Goal: Communication & Community: Answer question/provide support

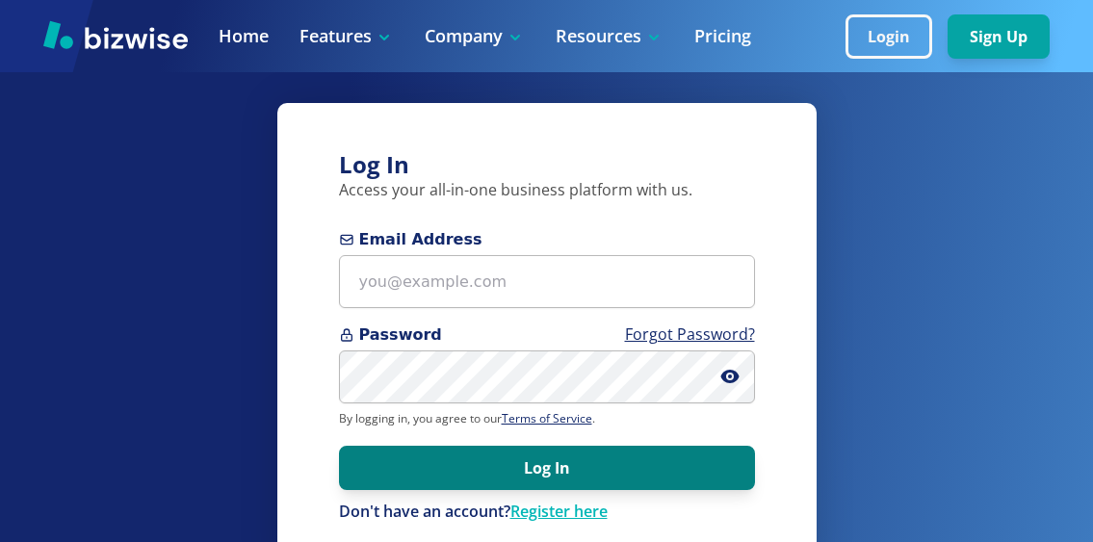
scroll to position [312, 0]
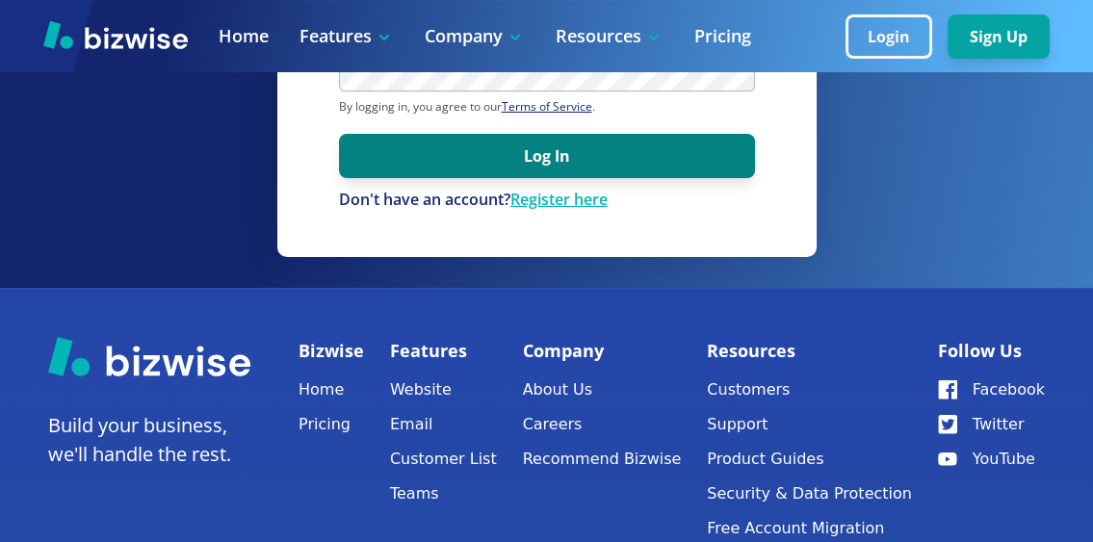
click at [514, 166] on button "Log In" at bounding box center [547, 156] width 416 height 44
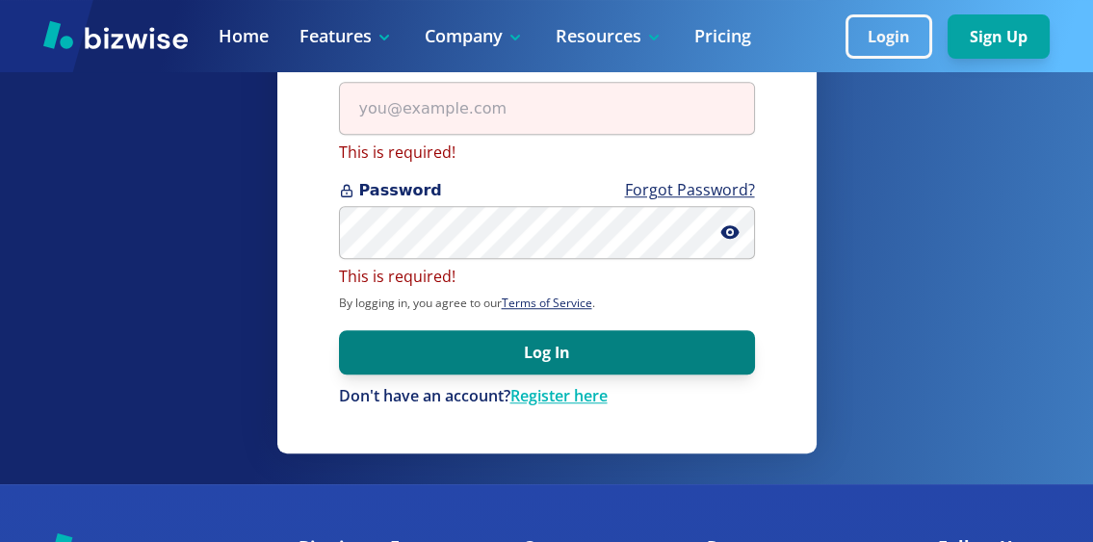
scroll to position [0, 0]
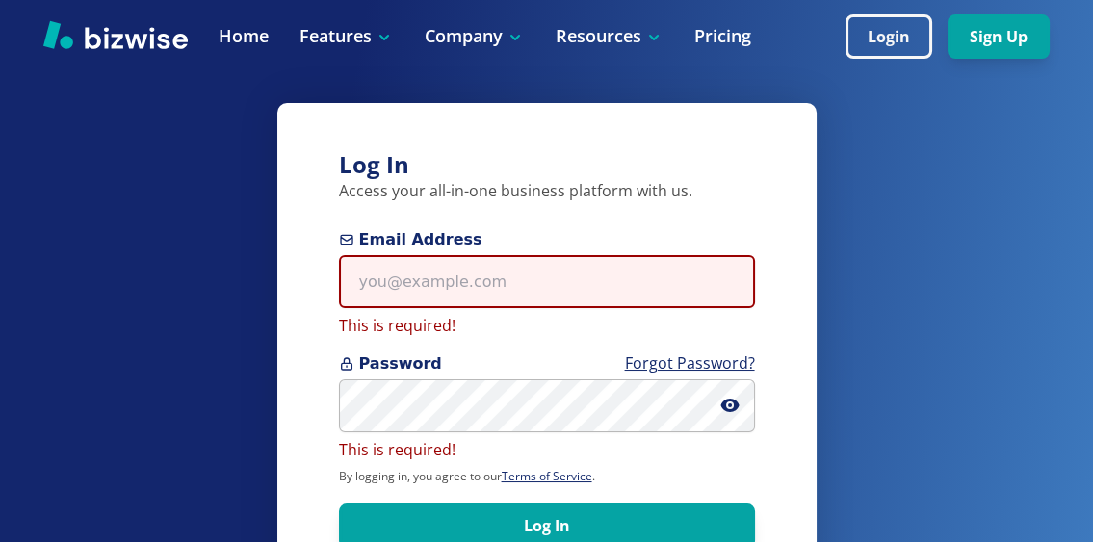
click at [499, 286] on input "Email Address" at bounding box center [547, 281] width 416 height 53
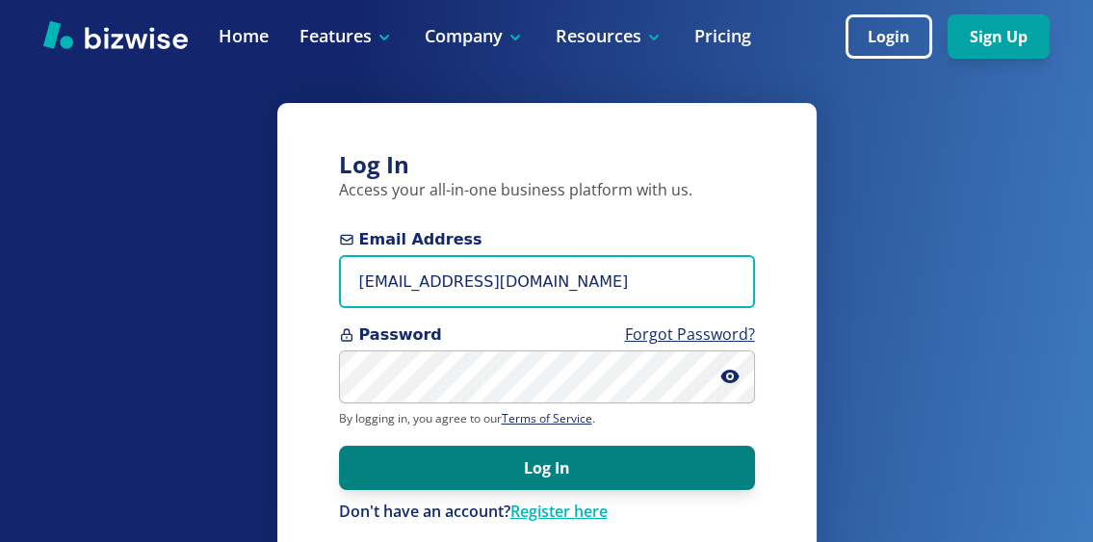
type input "Ericfp@phillipselectricid.com"
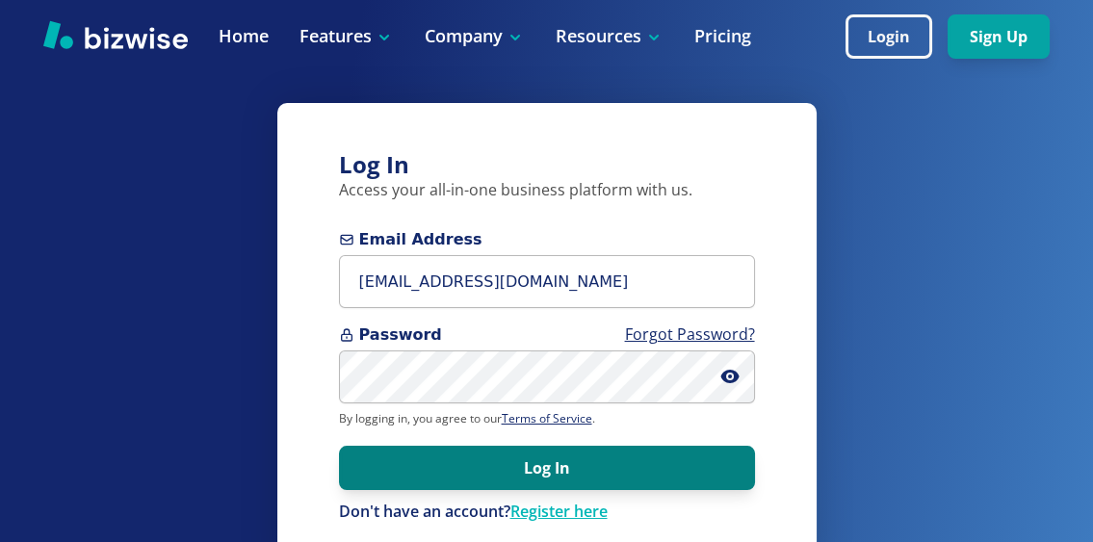
click at [507, 459] on button "Log In" at bounding box center [547, 468] width 416 height 44
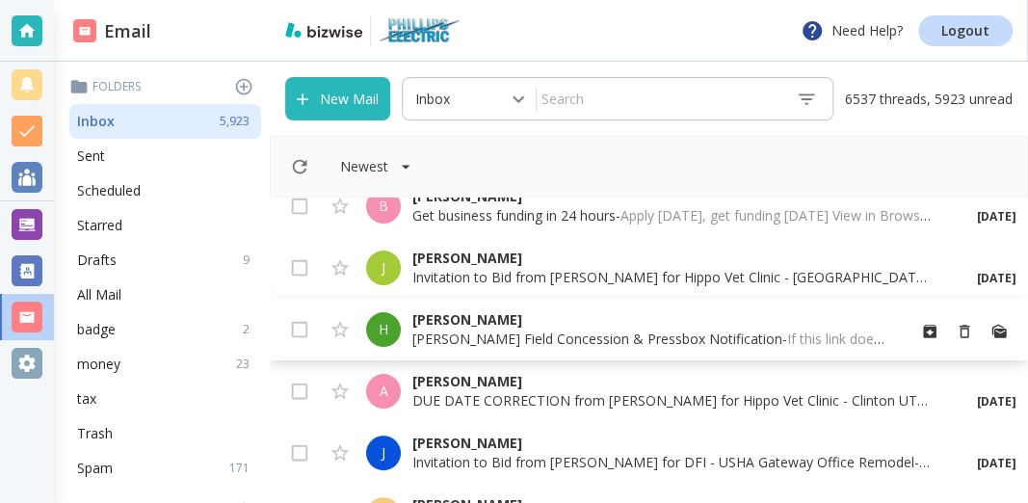
scroll to position [103, 0]
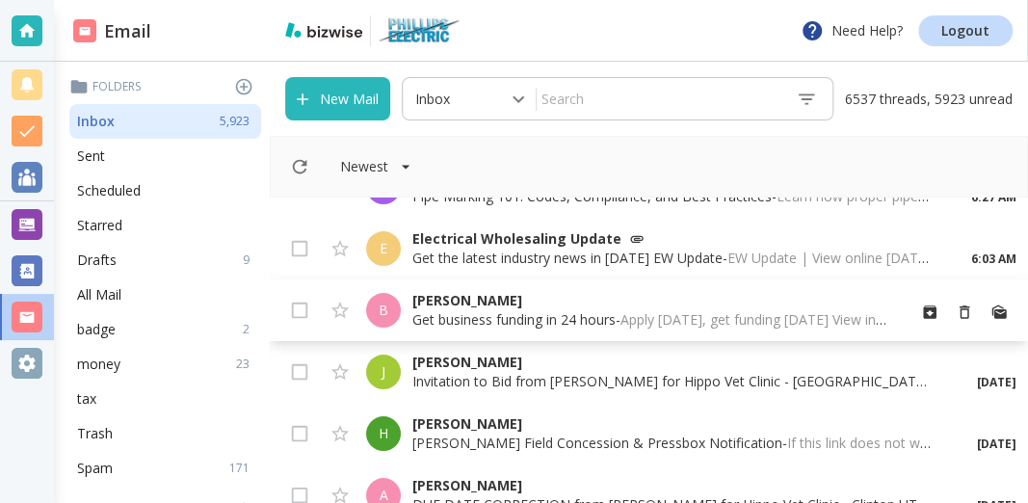
click at [469, 319] on p "Get business funding in 24 hours - Apply [DATE], get funding [DATE] View in Bro…" at bounding box center [650, 319] width 477 height 19
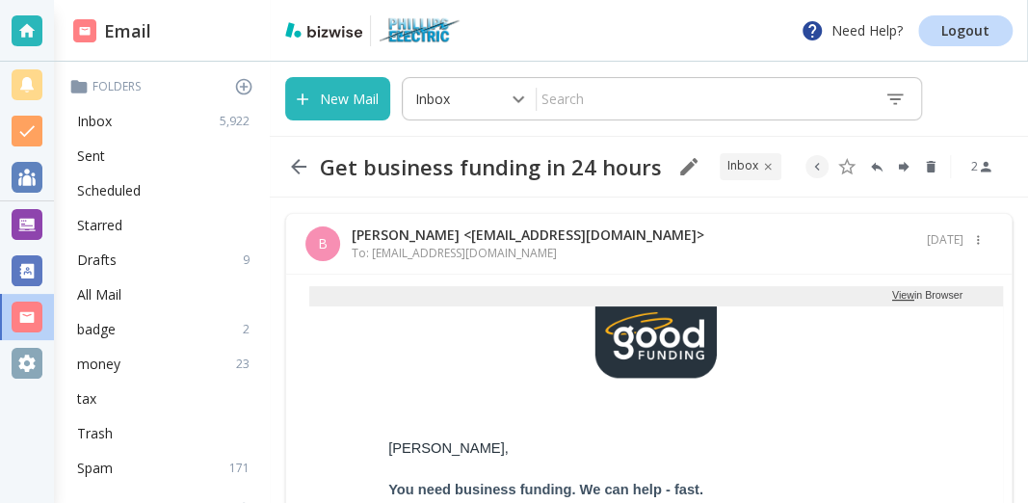
click at [298, 159] on icon "button" at bounding box center [298, 166] width 23 height 23
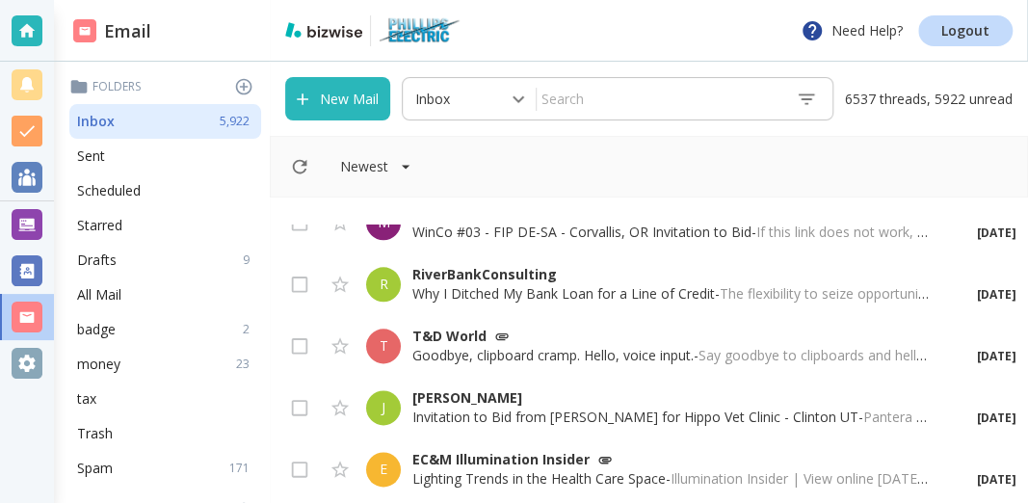
scroll to position [1036, 0]
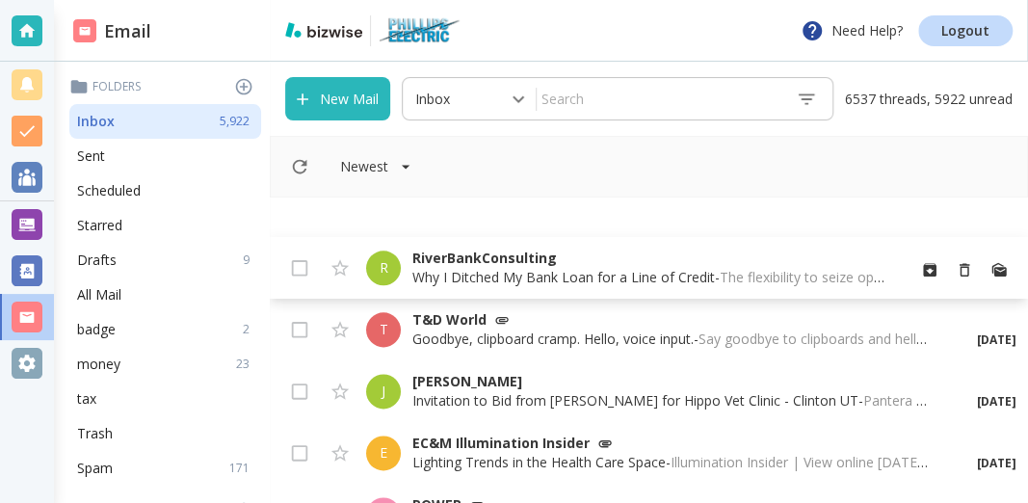
click at [446, 275] on p "Why I Ditched My Bank Loan for a Line of Credit - The flexibility to seize oppo…" at bounding box center [650, 277] width 477 height 19
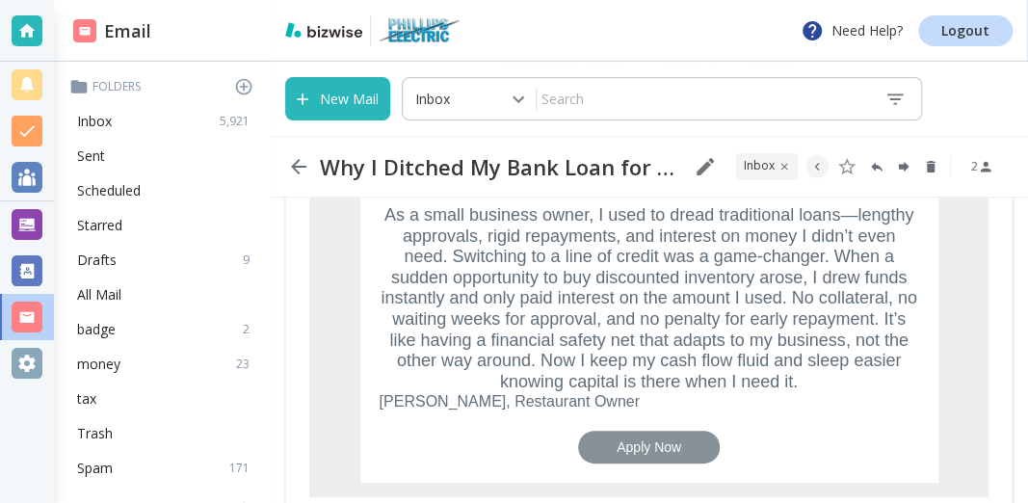
scroll to position [517, 0]
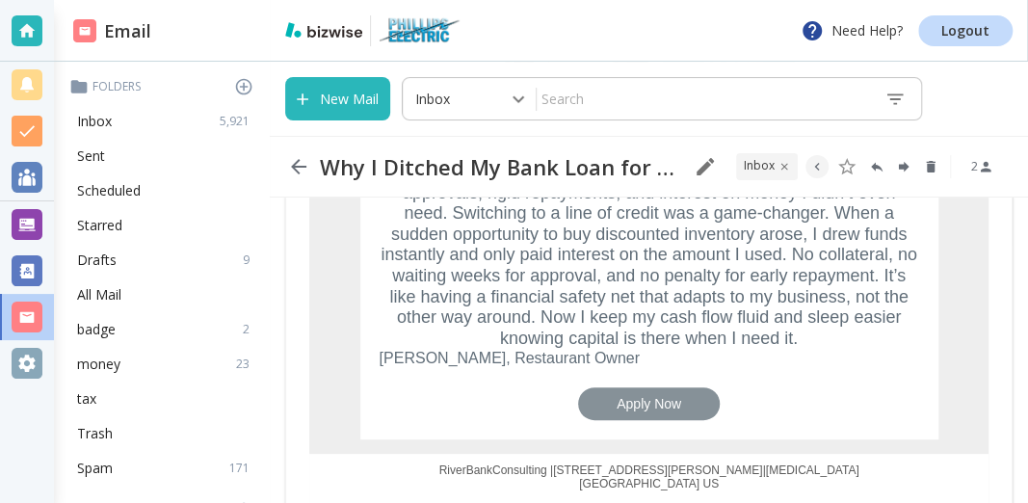
click at [647, 401] on link "Apply Now" at bounding box center [649, 403] width 65 height 15
click at [296, 171] on icon "button" at bounding box center [298, 166] width 15 height 15
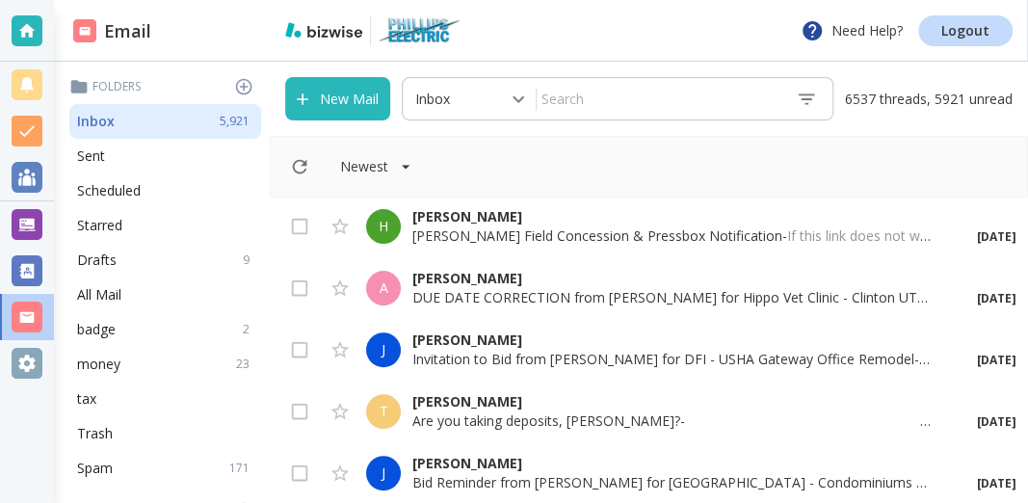
scroll to position [103, 0]
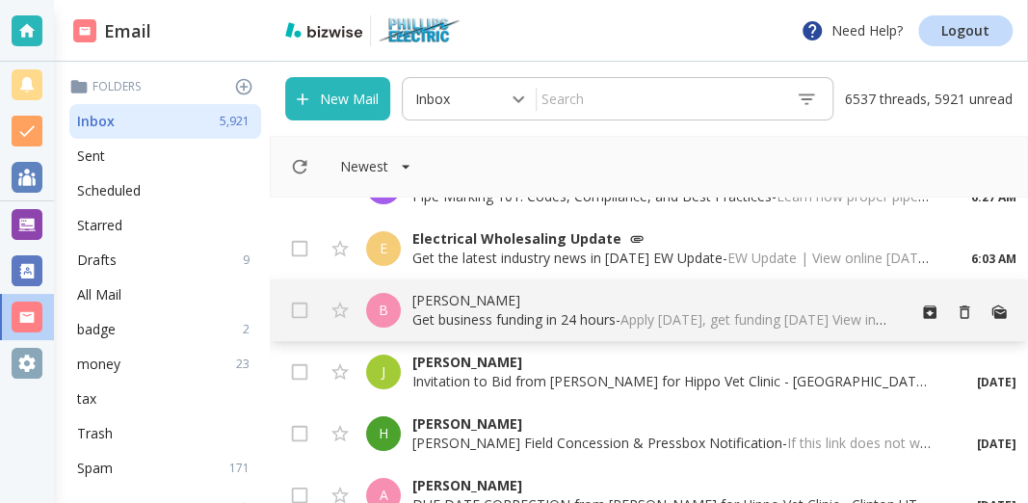
click at [486, 303] on p "[PERSON_NAME]" at bounding box center [650, 300] width 477 height 19
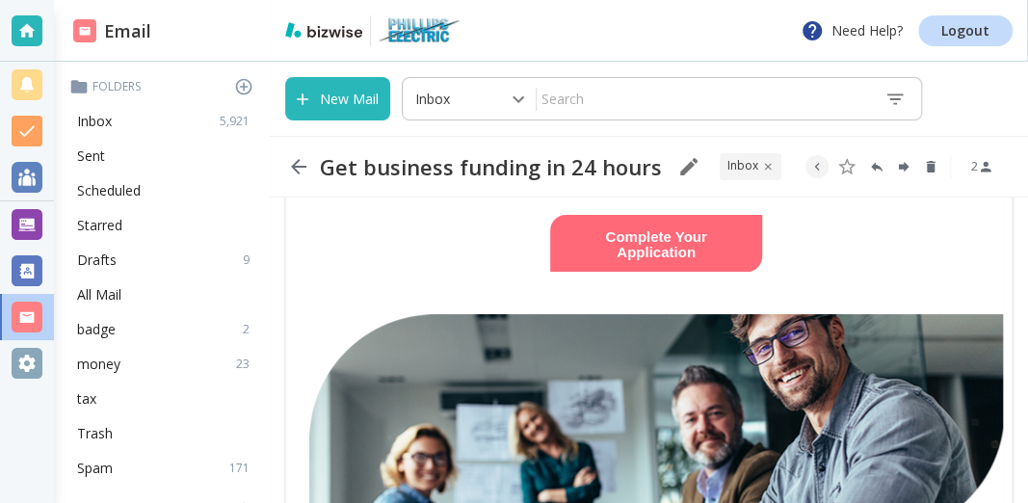
scroll to position [517, 0]
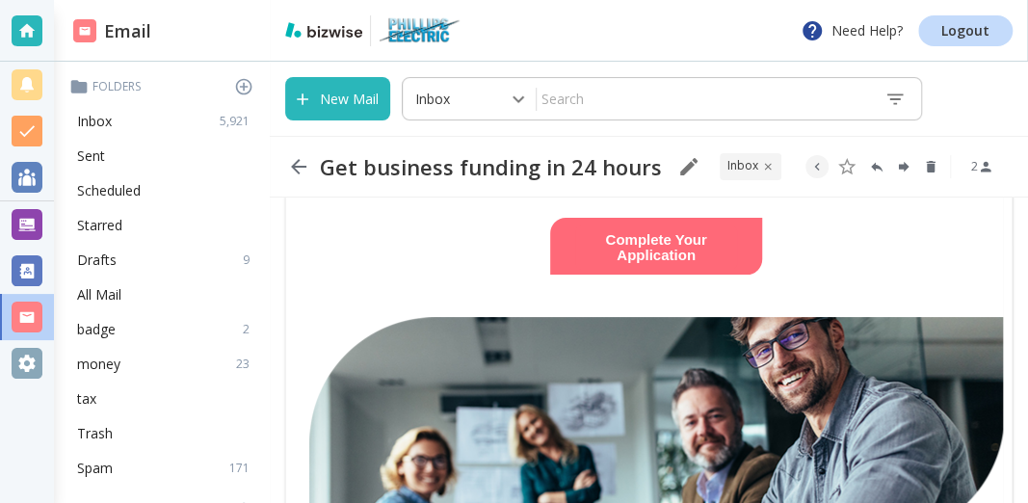
click at [617, 251] on link "Complete Your Application" at bounding box center [655, 247] width 101 height 32
click at [300, 167] on icon "button" at bounding box center [298, 166] width 15 height 15
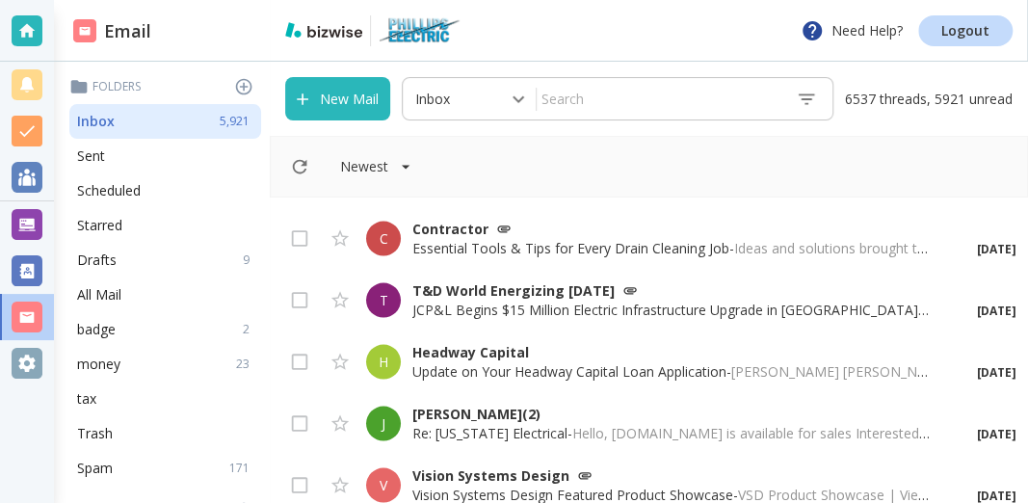
scroll to position [1657, 0]
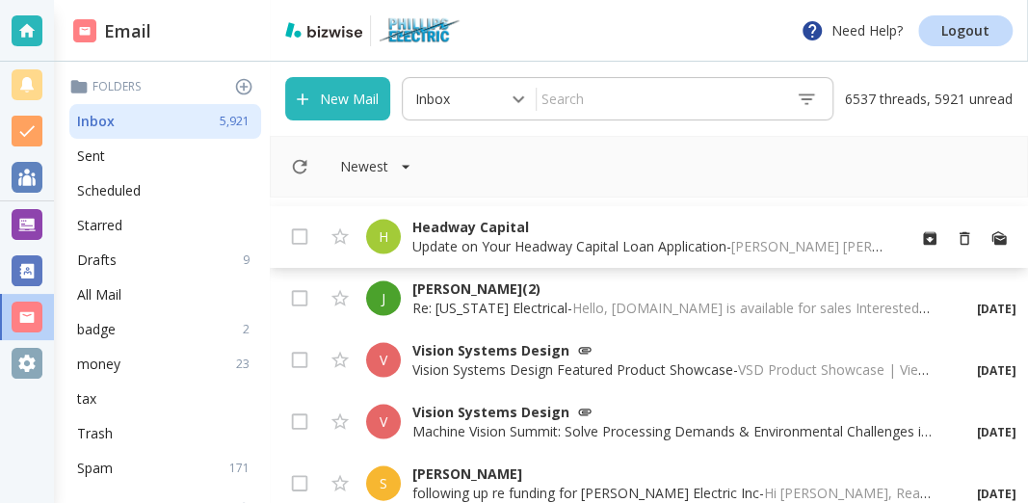
click at [465, 229] on p "Headway Capital" at bounding box center [650, 226] width 477 height 19
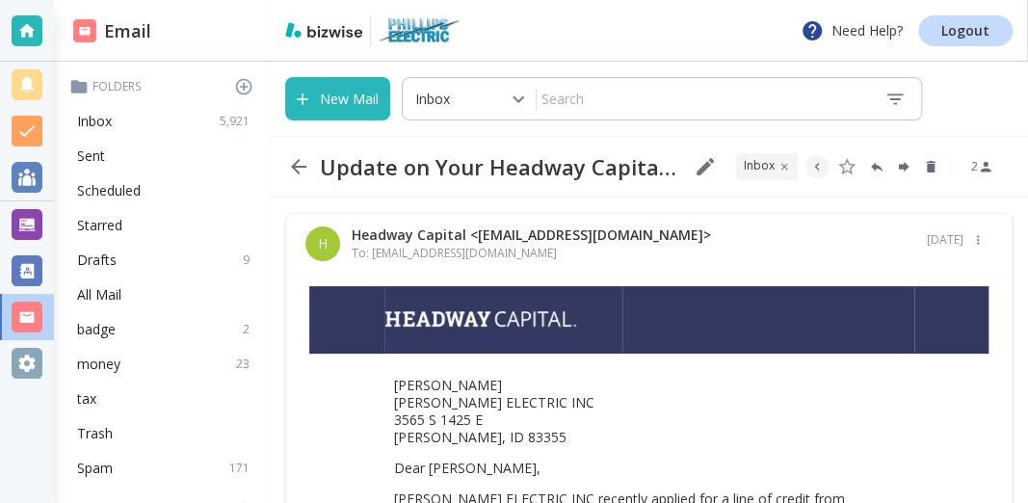
scroll to position [207, 0]
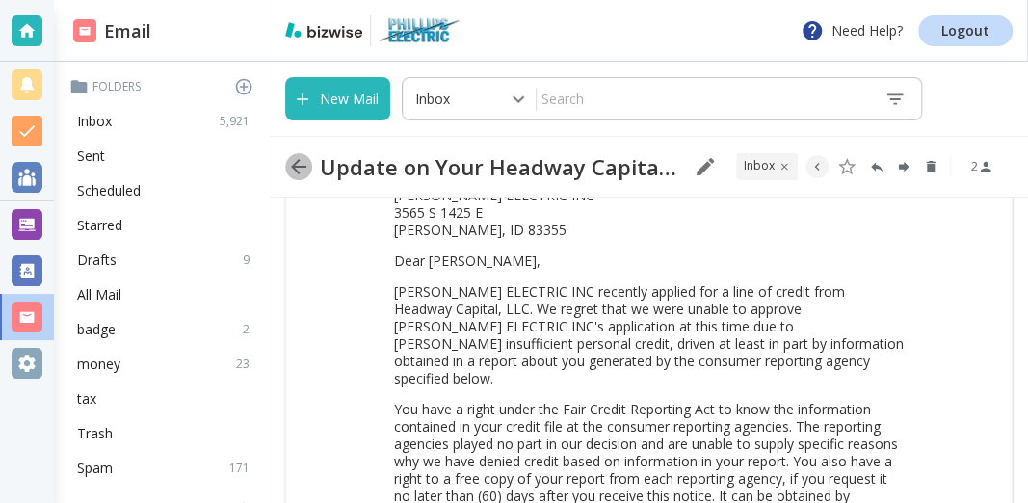
click at [303, 167] on icon "button" at bounding box center [298, 166] width 15 height 15
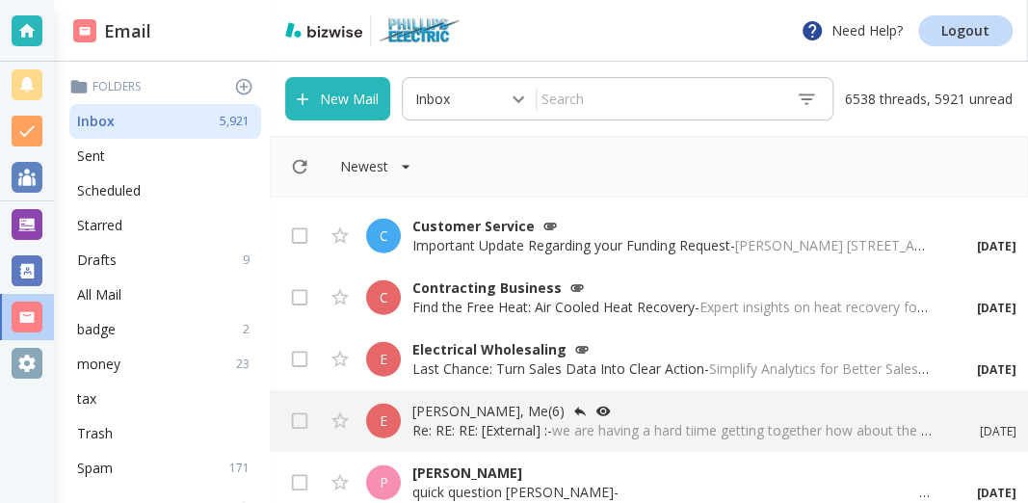
scroll to position [1864, 0]
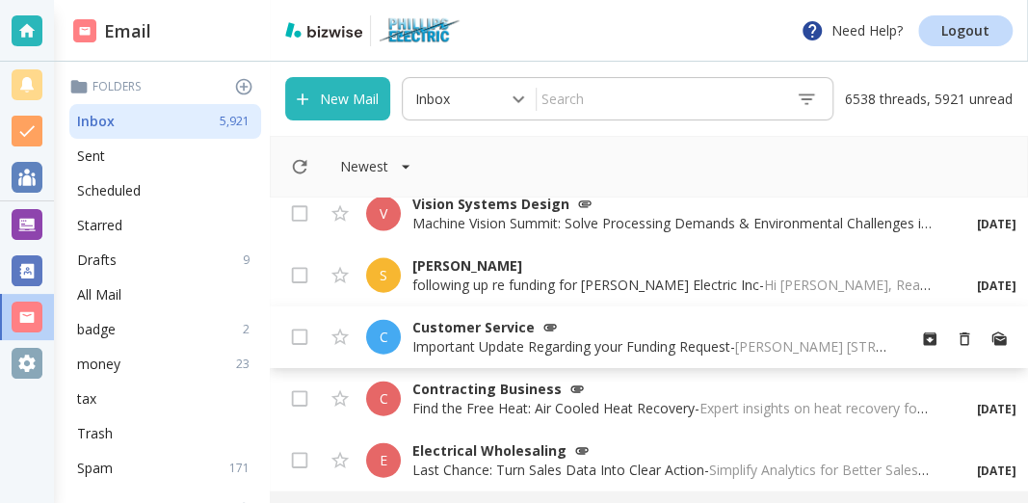
click at [460, 334] on p "Customer Service" at bounding box center [650, 327] width 477 height 19
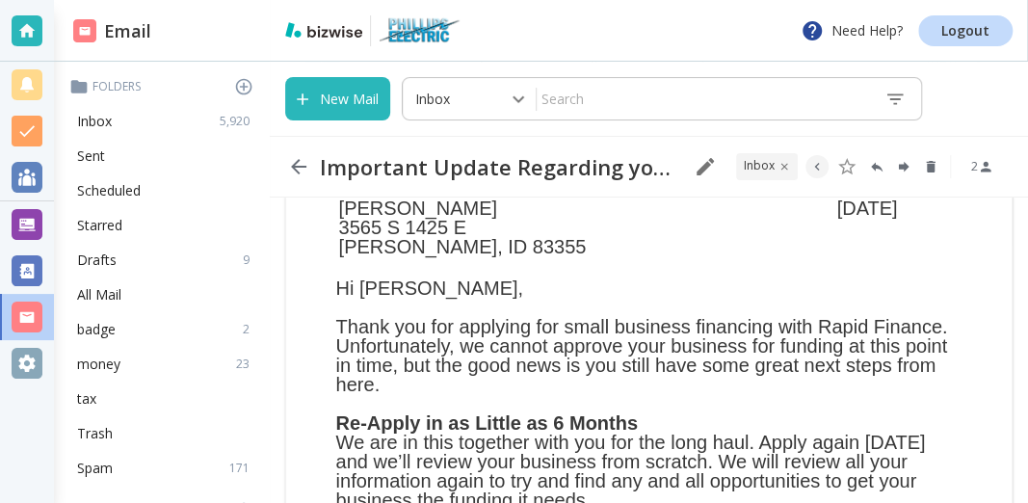
scroll to position [207, 0]
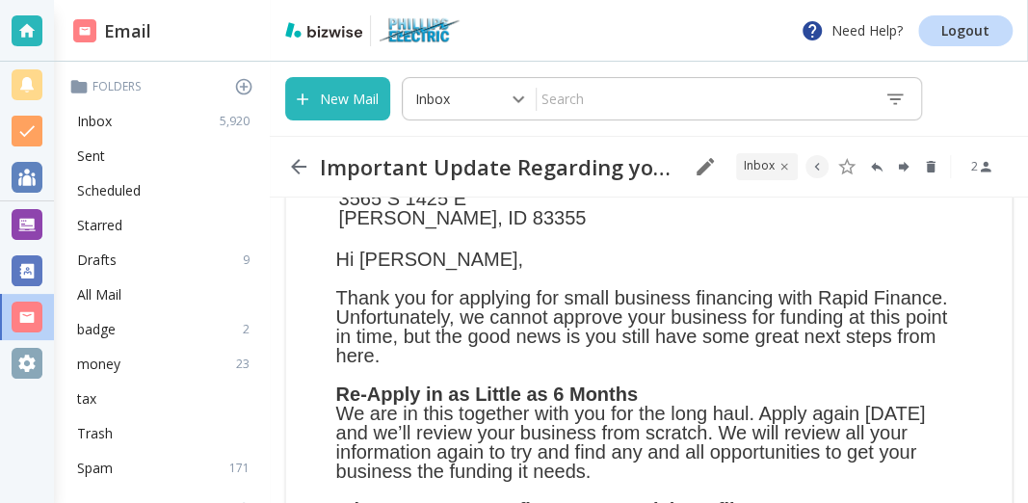
click at [304, 173] on icon "button" at bounding box center [298, 166] width 23 height 23
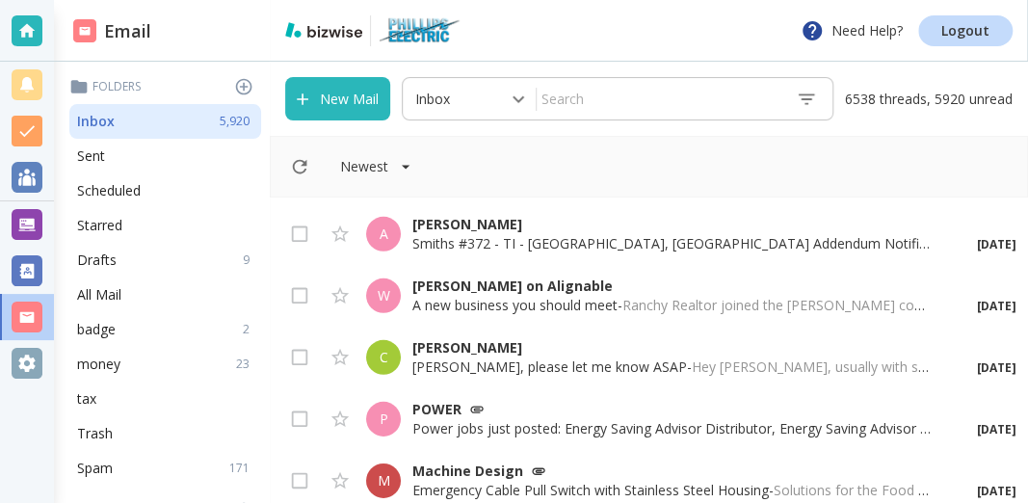
scroll to position [2485, 0]
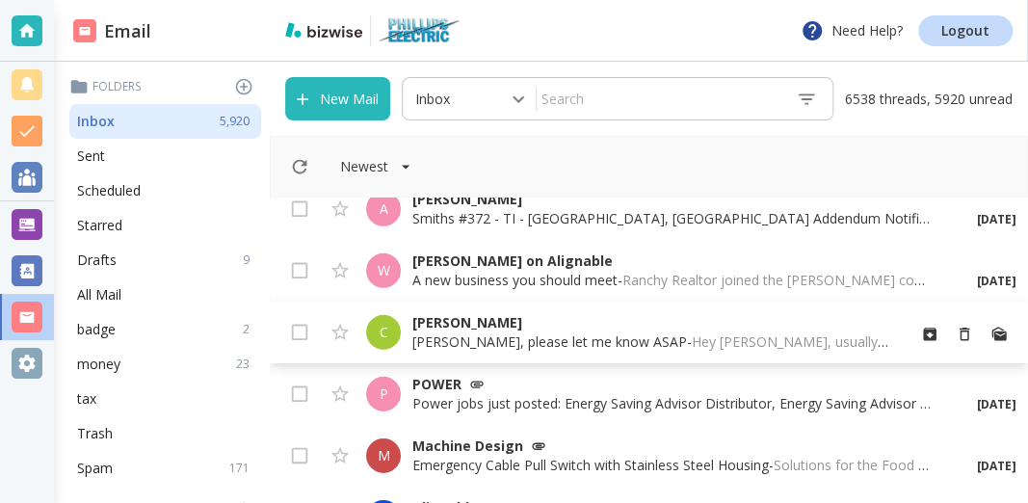
click at [467, 323] on p "[PERSON_NAME]" at bounding box center [650, 322] width 477 height 19
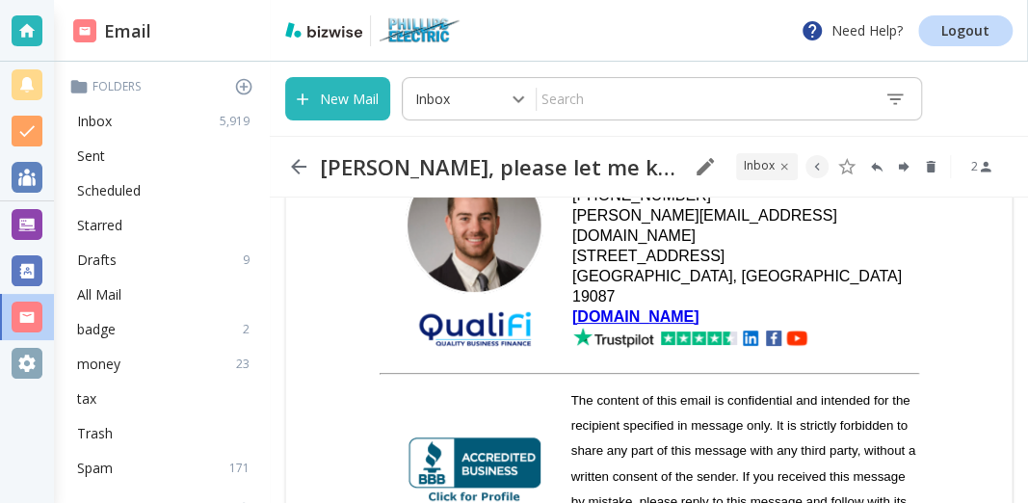
scroll to position [414, 0]
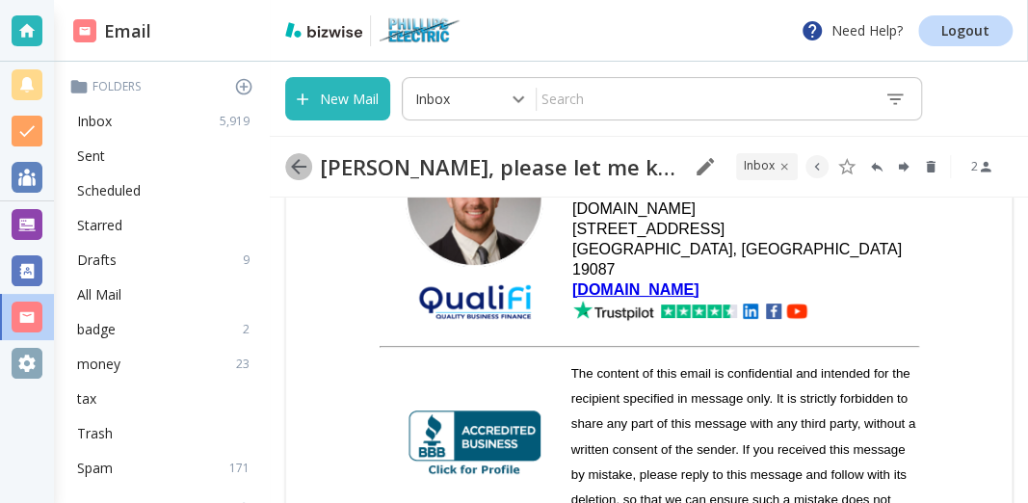
click at [299, 170] on icon "button" at bounding box center [298, 166] width 23 height 23
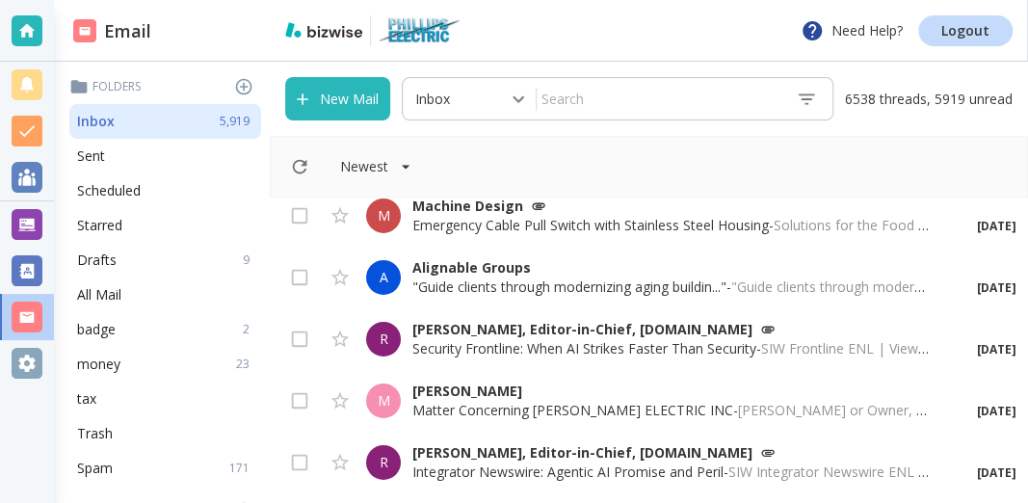
scroll to position [2795, 0]
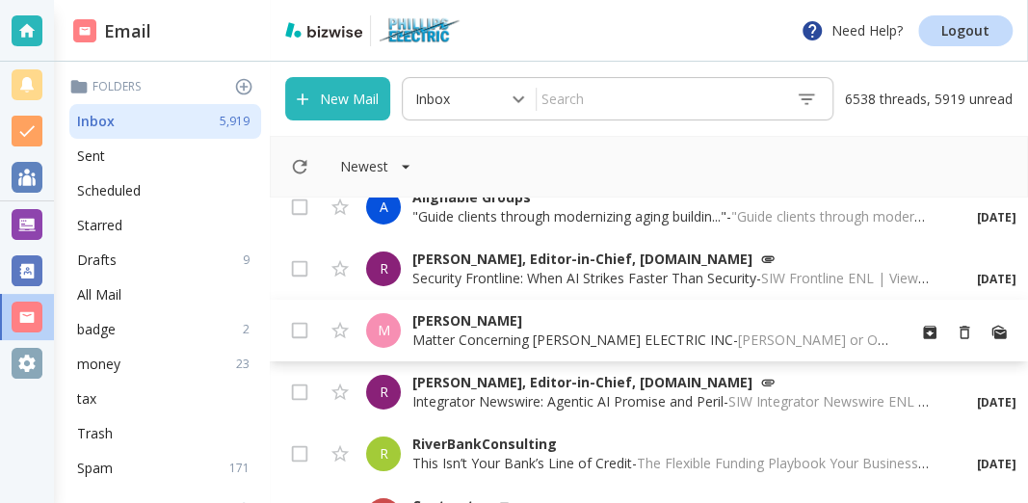
click at [429, 342] on p "Matter Concerning [PERSON_NAME] ELECTRIC INC - [PERSON_NAME] or Owner, A UCC1 l…" at bounding box center [650, 339] width 477 height 19
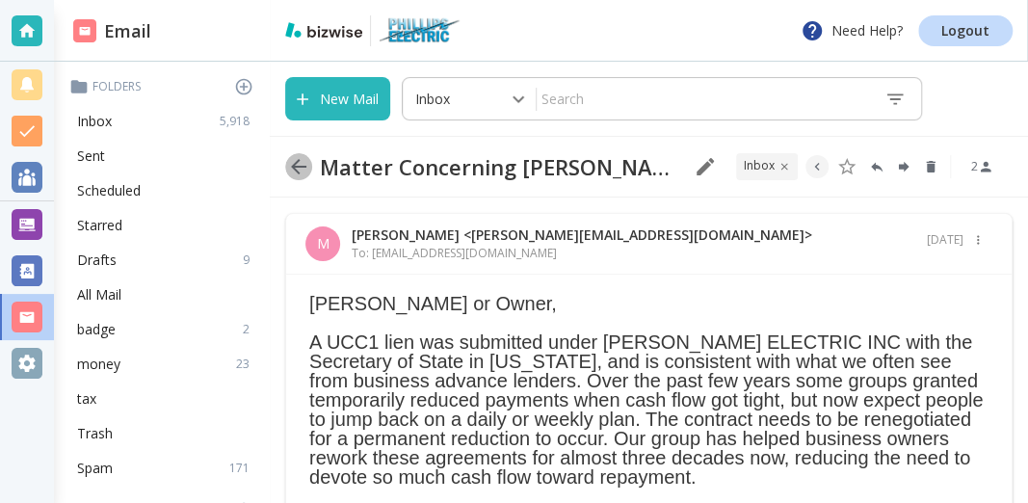
click at [292, 167] on icon "button" at bounding box center [298, 166] width 15 height 15
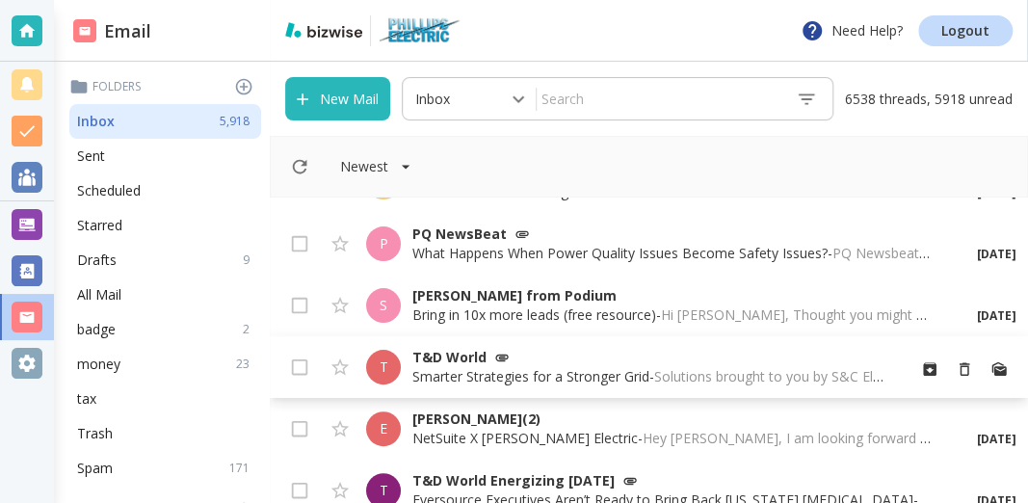
scroll to position [3417, 0]
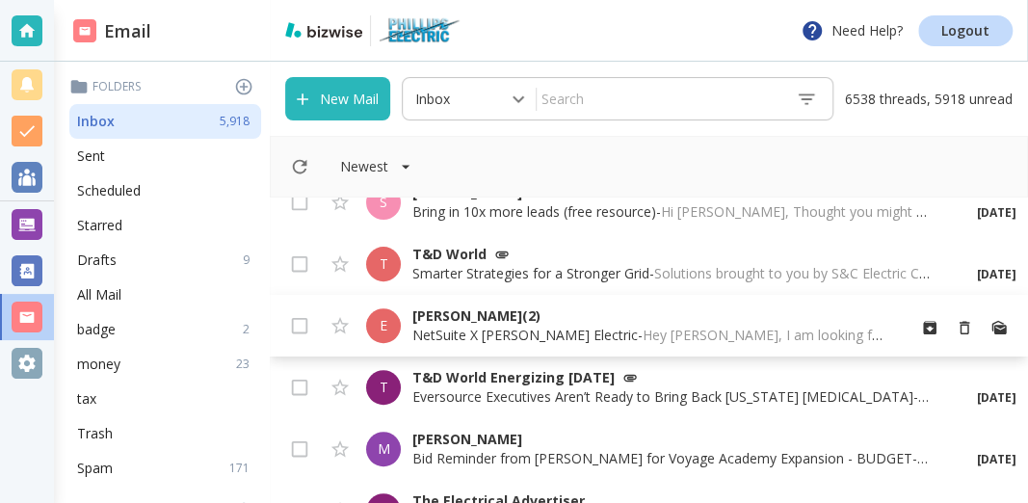
click at [454, 335] on p "NetSuite X [PERSON_NAME] Electric - Hey [PERSON_NAME], I am looking forward to …" at bounding box center [650, 335] width 477 height 19
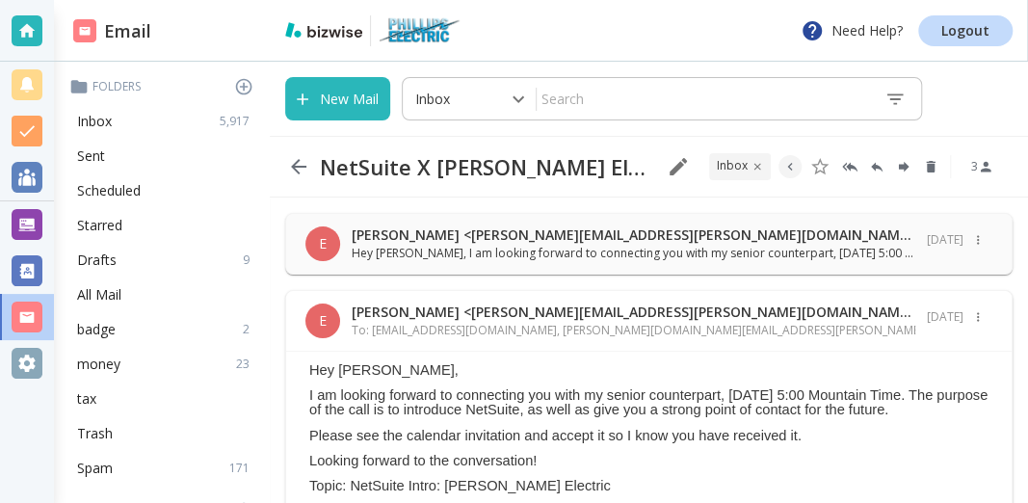
scroll to position [103, 0]
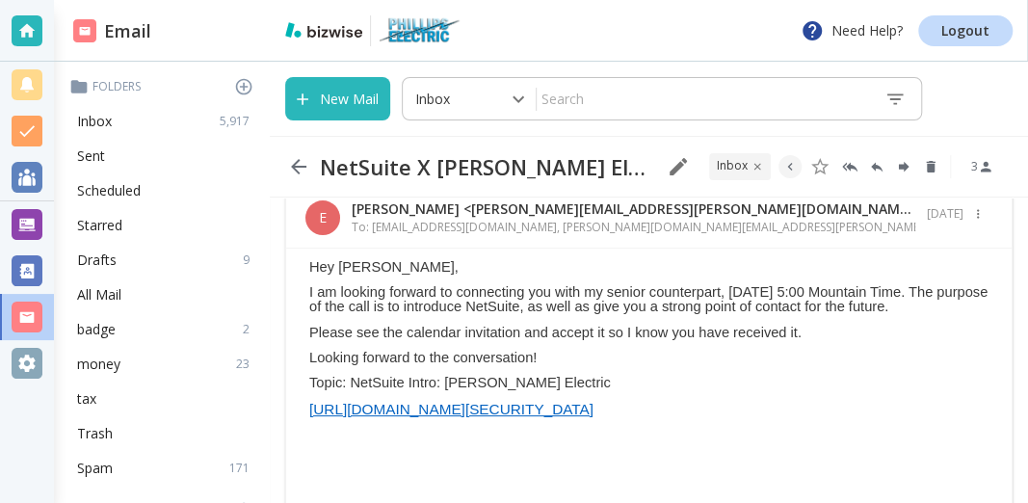
click at [571, 408] on span "[URL][DOMAIN_NAME][SECURITY_DATA]" at bounding box center [451, 409] width 284 height 16
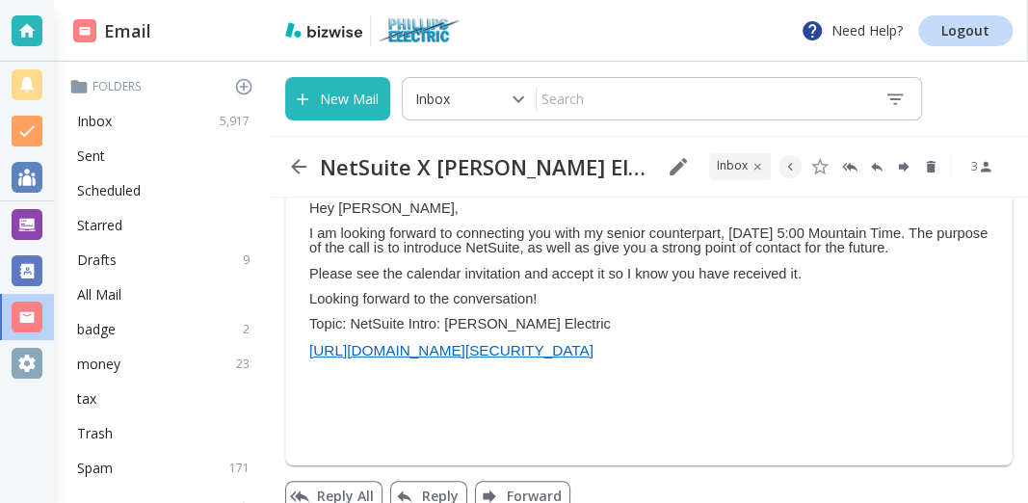
scroll to position [190, 0]
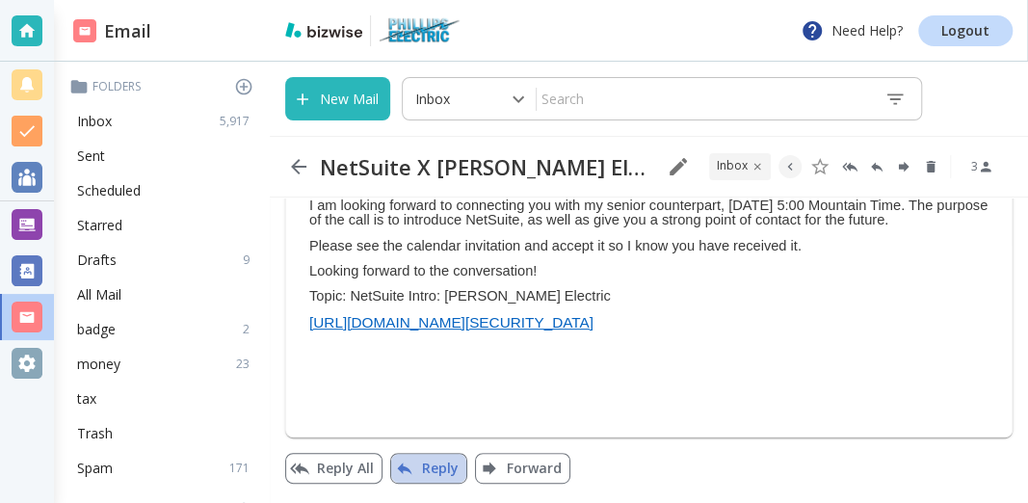
click at [421, 469] on button "Reply" at bounding box center [428, 468] width 77 height 31
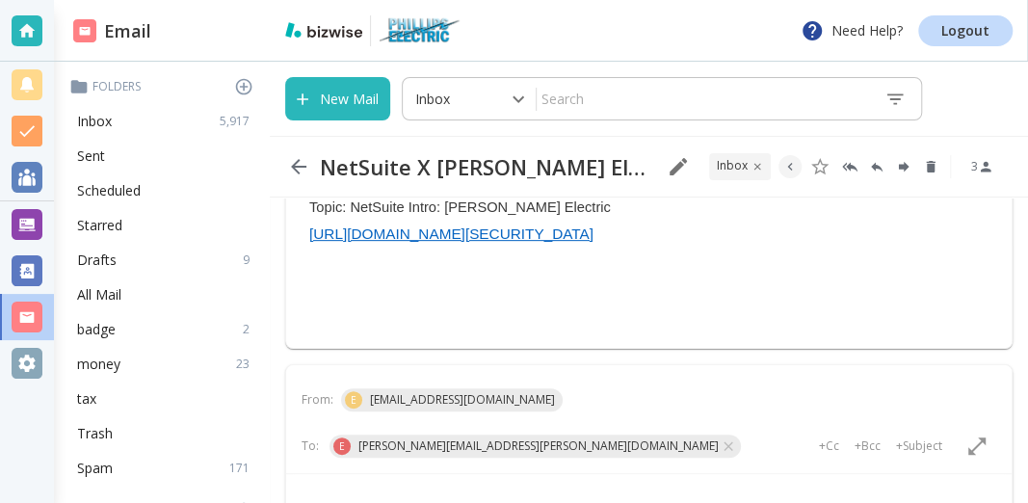
scroll to position [382, 0]
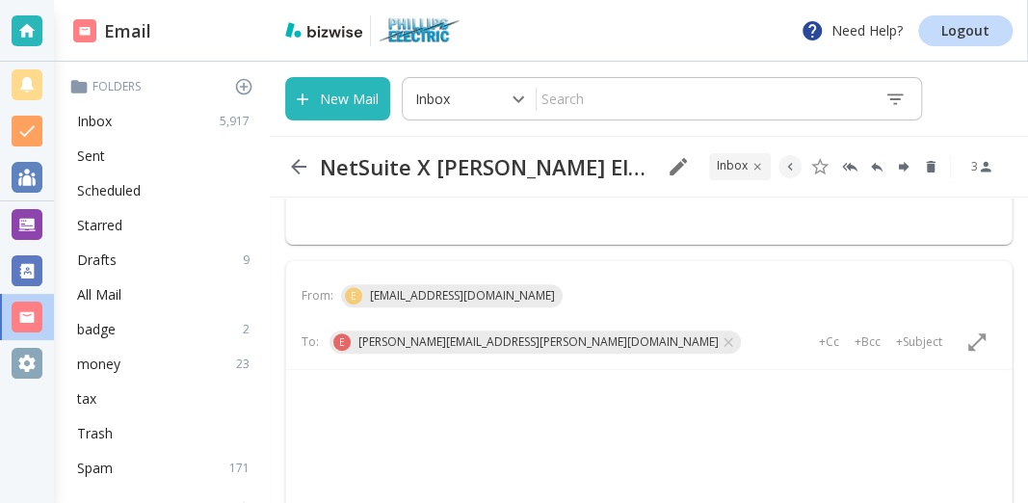
click at [380, 404] on p "Rich Text Area. Press ALT-0 for help." at bounding box center [648, 403] width 693 height 21
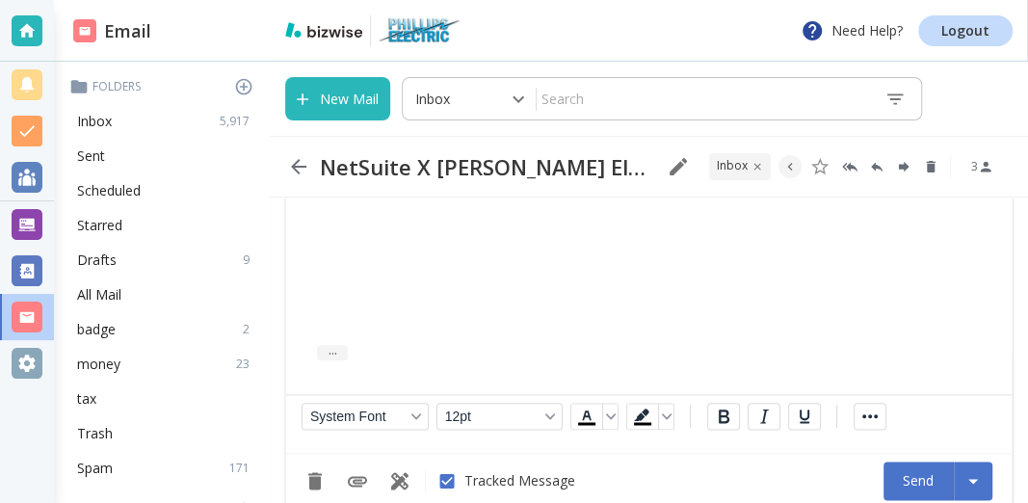
scroll to position [821, 0]
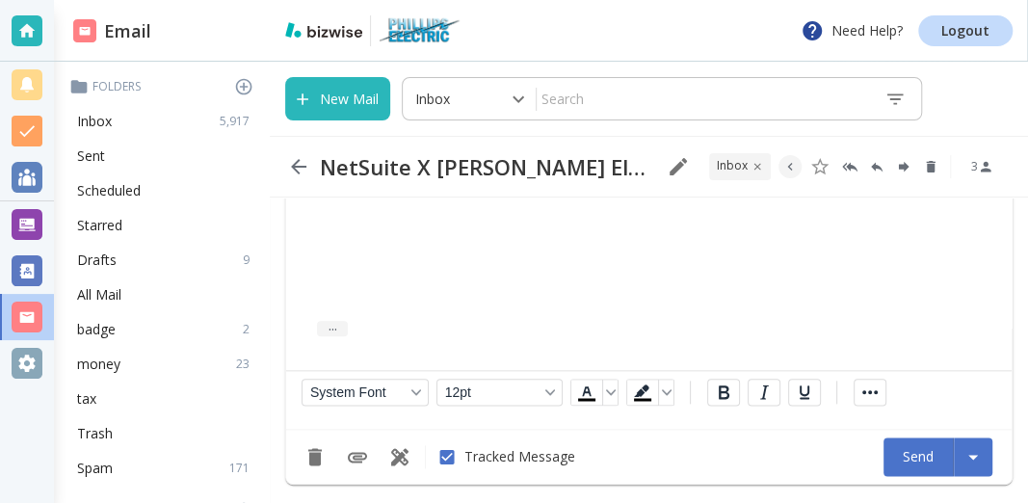
click at [903, 463] on button "Send" at bounding box center [918, 456] width 70 height 39
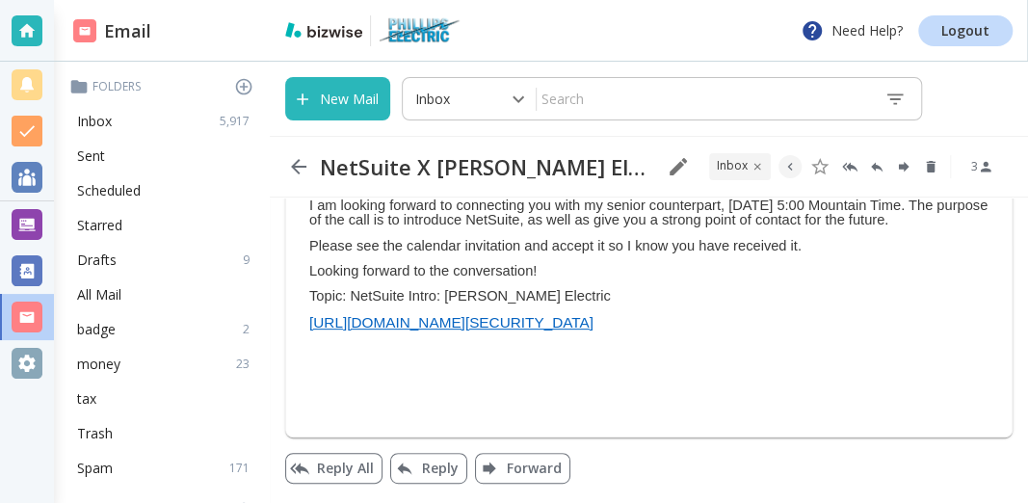
scroll to position [190, 0]
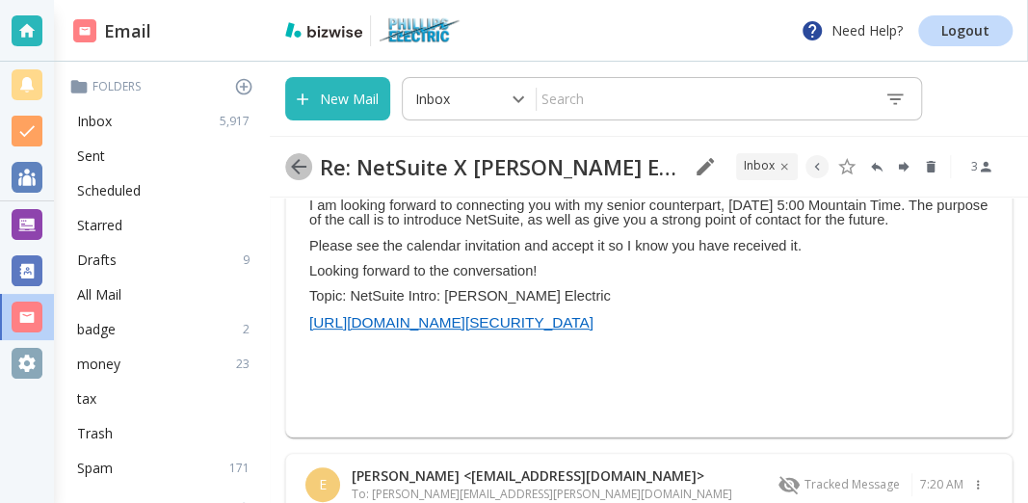
click at [302, 165] on icon "button" at bounding box center [298, 166] width 23 height 23
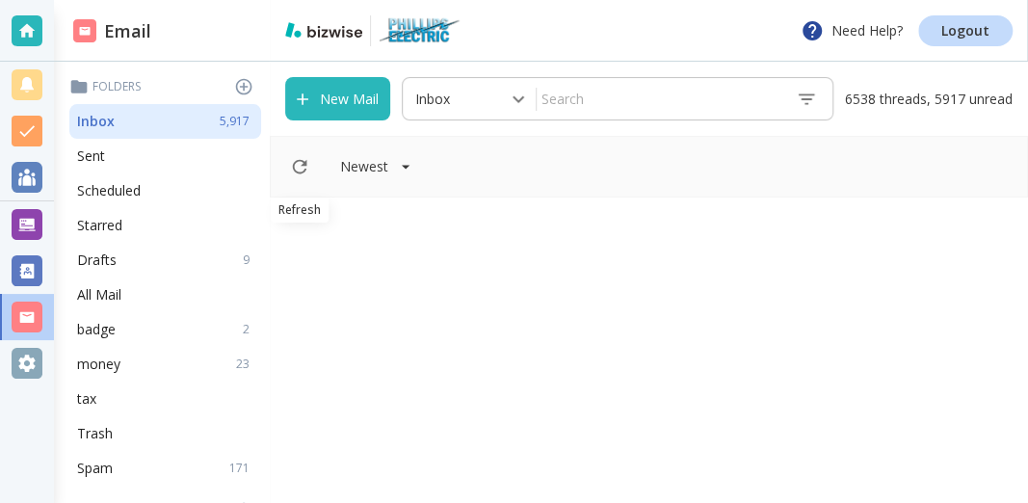
scroll to position [3417, 0]
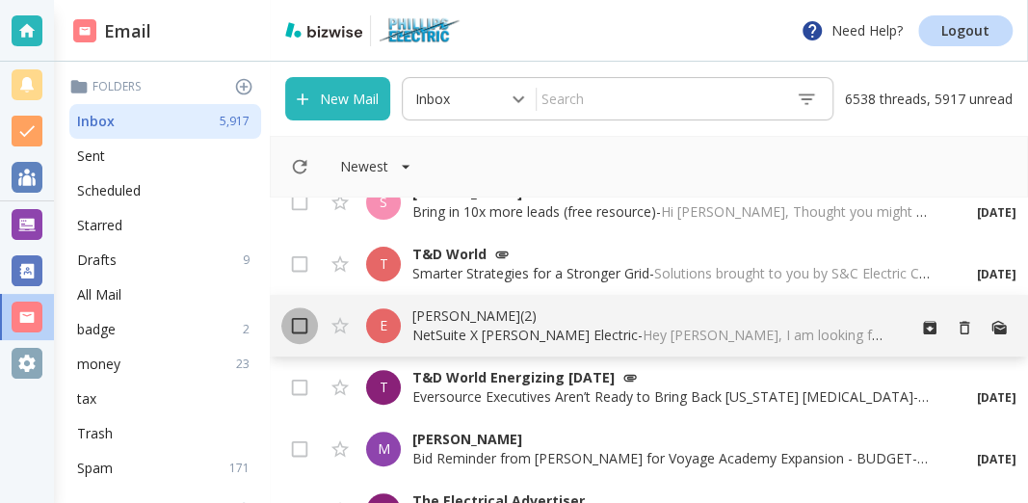
click at [289, 326] on input "checkbox" at bounding box center [299, 329] width 37 height 37
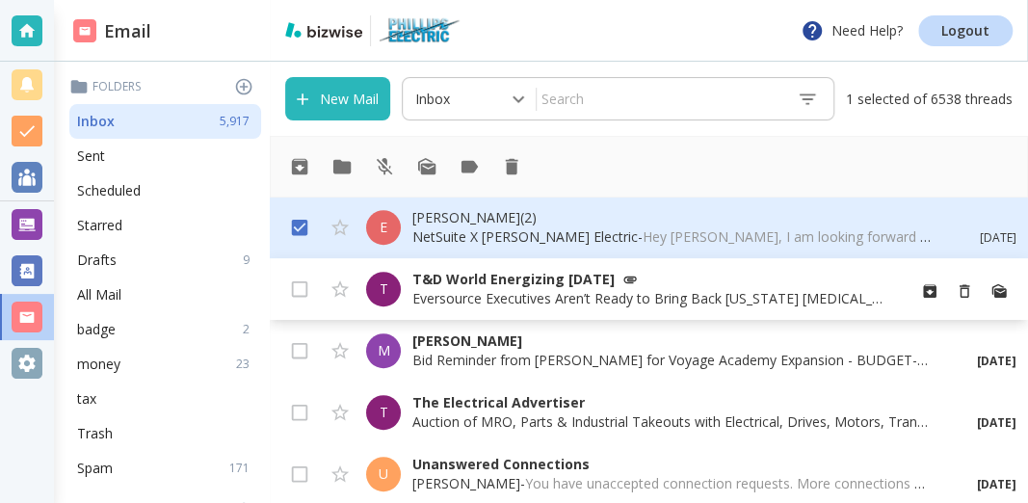
scroll to position [3624, 0]
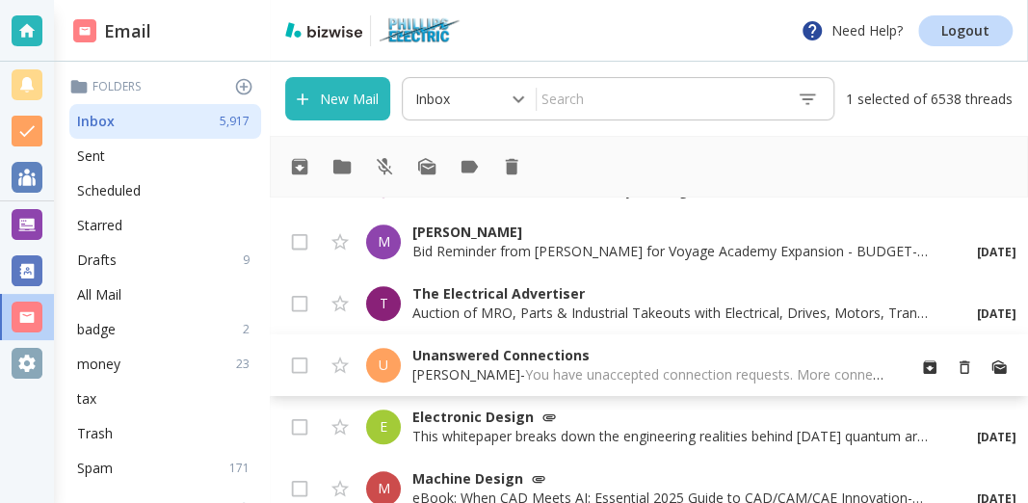
click at [515, 362] on p "Unanswered Connections" at bounding box center [650, 355] width 477 height 19
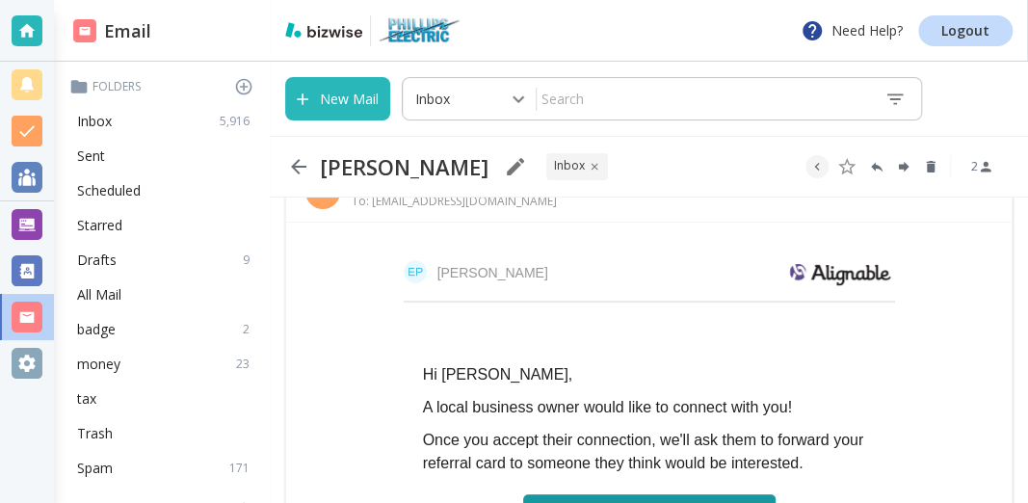
scroll to position [103, 0]
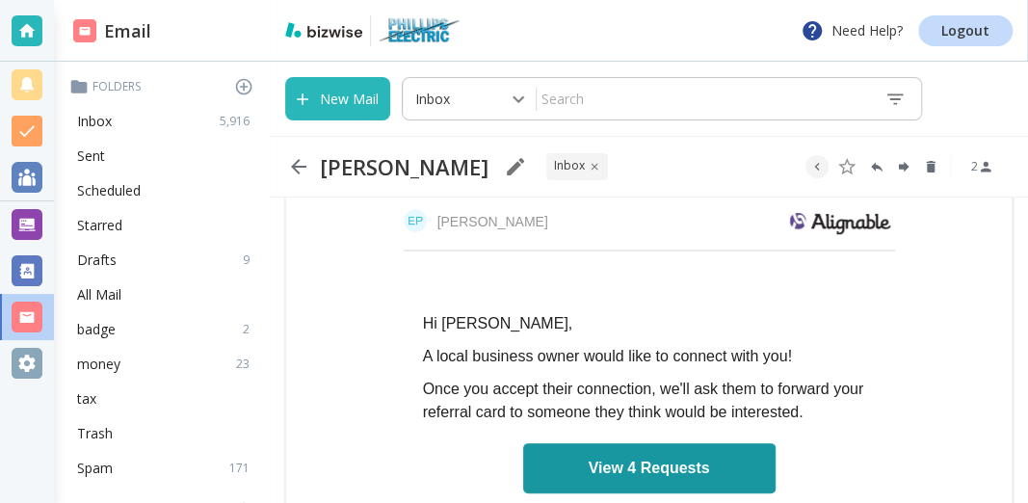
click at [602, 458] on link "View 4 Requests" at bounding box center [649, 468] width 252 height 50
click at [299, 167] on icon "button" at bounding box center [298, 166] width 15 height 15
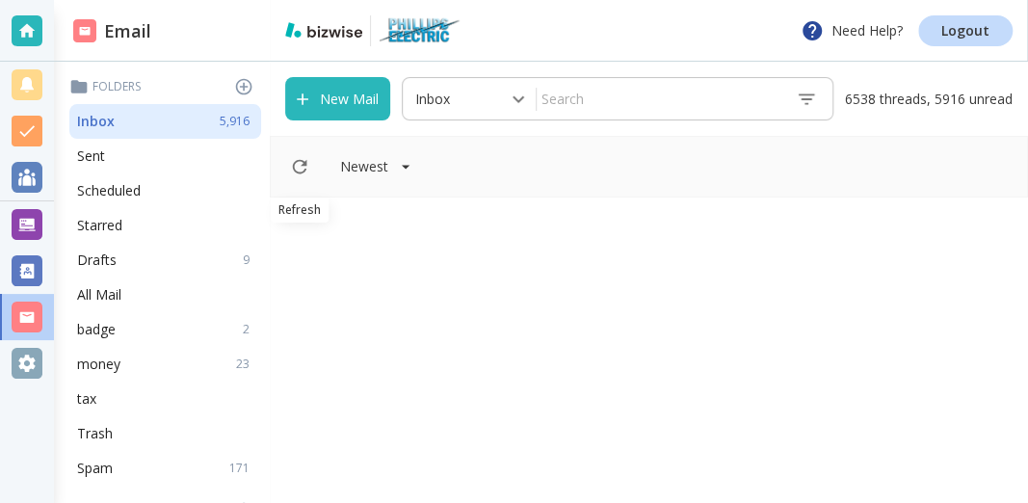
scroll to position [3624, 0]
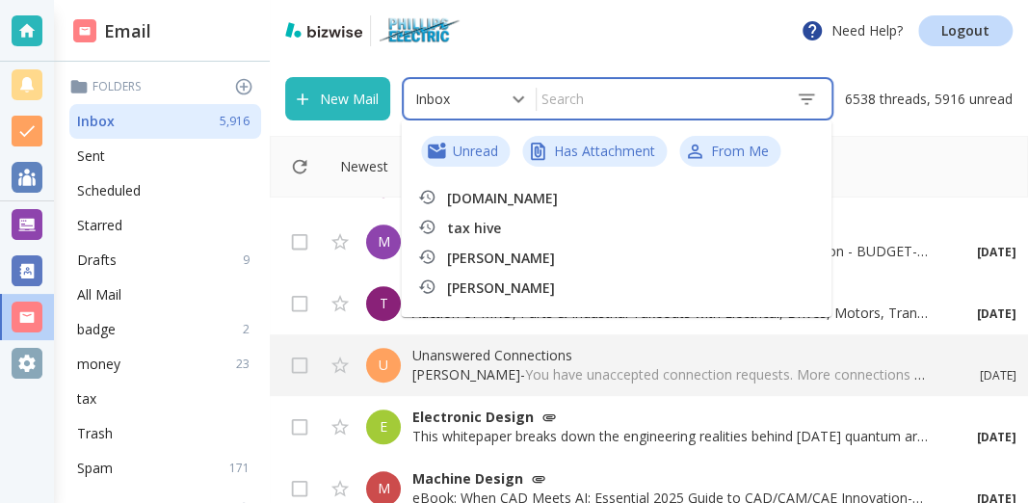
click at [600, 99] on input "text" at bounding box center [659, 99] width 244 height 34
click at [521, 231] on p "tax hive" at bounding box center [582, 228] width 270 height 19
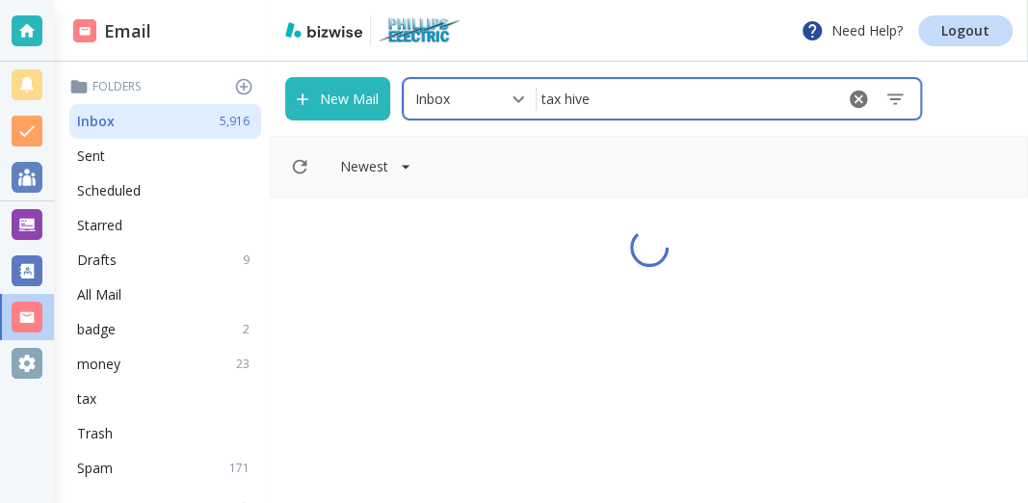
type input "tax hive"
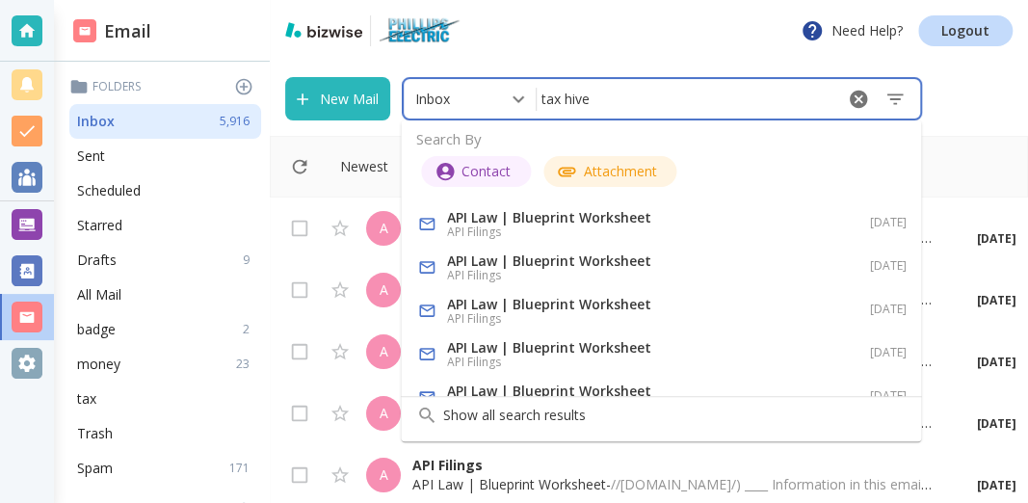
click at [991, 106] on div "New Mail Inbox 0 ​ tax hive ​" at bounding box center [649, 99] width 758 height 74
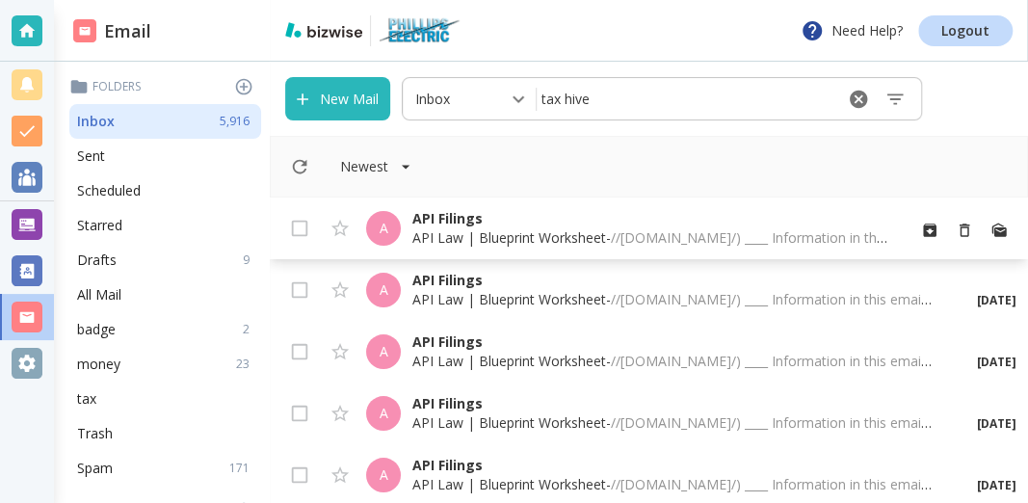
click at [552, 229] on p "API Law | Blueprint Worksheet - //[DOMAIN_NAME]/) ____ Information in this emai…" at bounding box center [650, 237] width 477 height 19
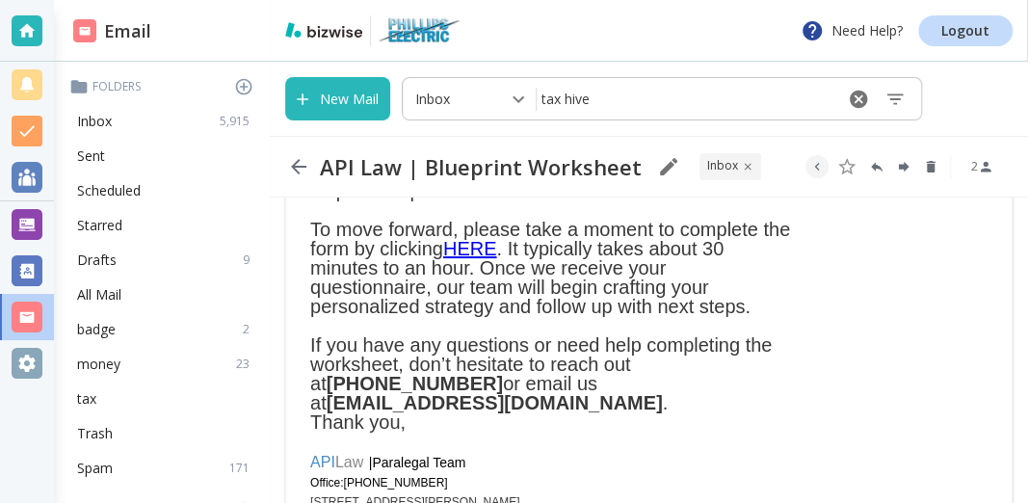
scroll to position [310, 0]
